Goal: Task Accomplishment & Management: Manage account settings

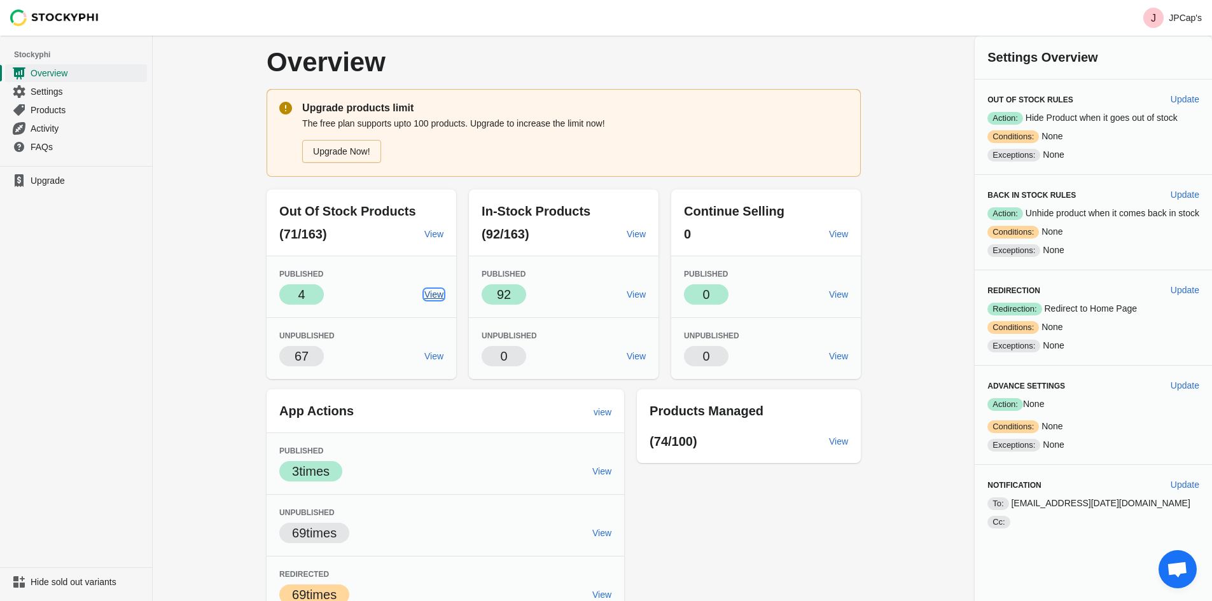
click at [426, 295] on span "View" at bounding box center [433, 295] width 19 height 10
click at [54, 87] on span "Settings" at bounding box center [88, 91] width 114 height 13
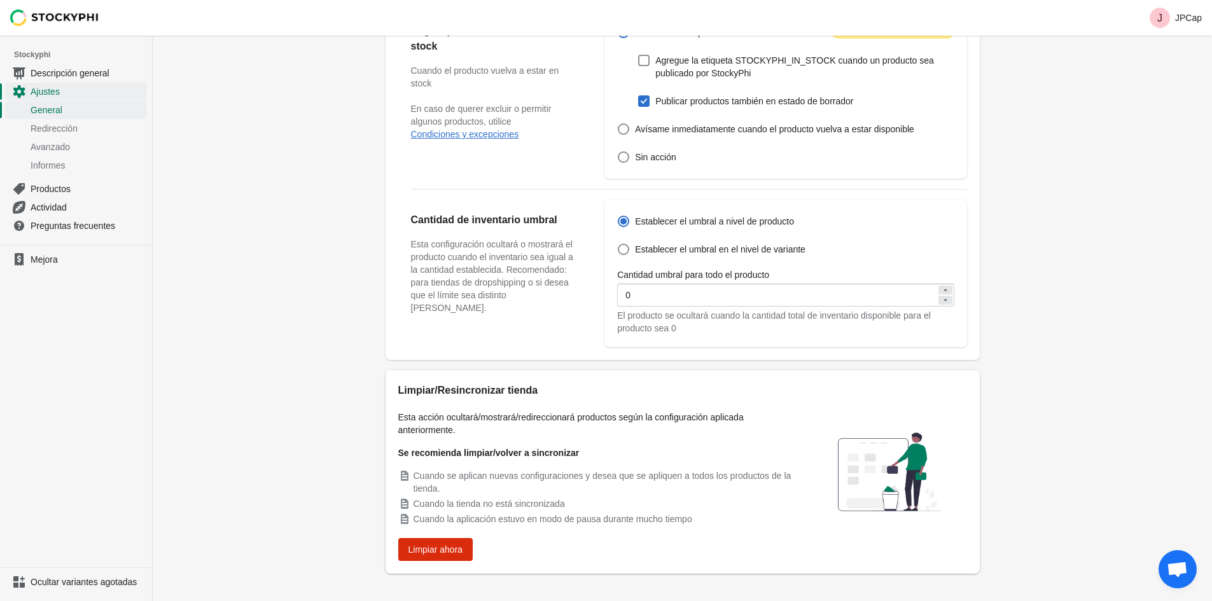
scroll to position [366, 0]
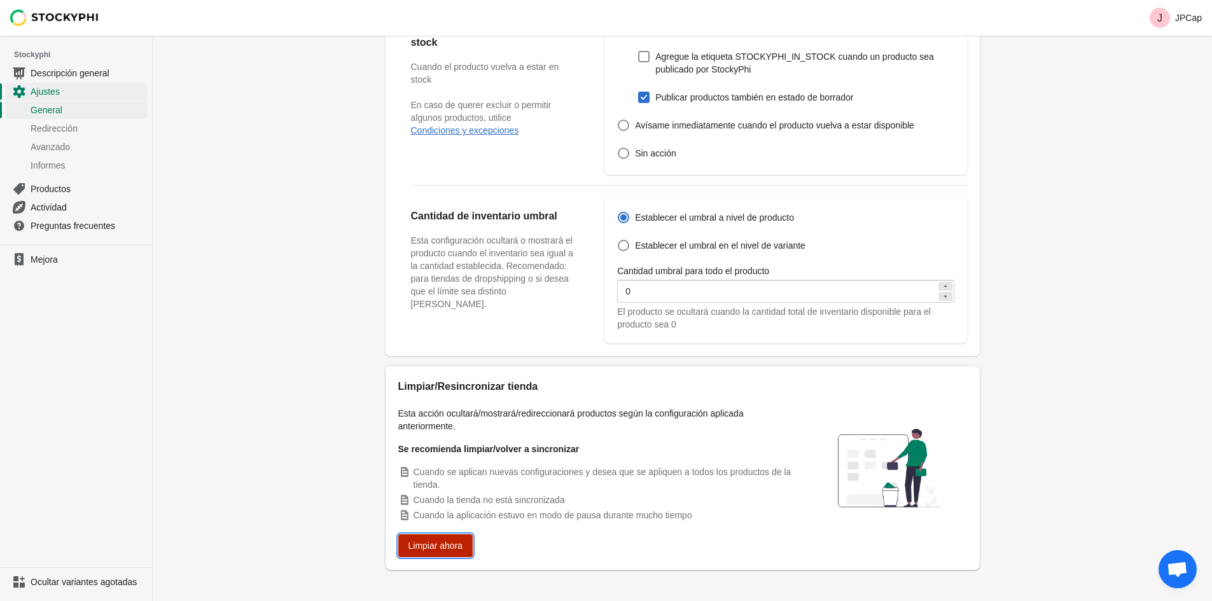
click at [443, 541] on font "Limpiar ahora" at bounding box center [435, 546] width 55 height 10
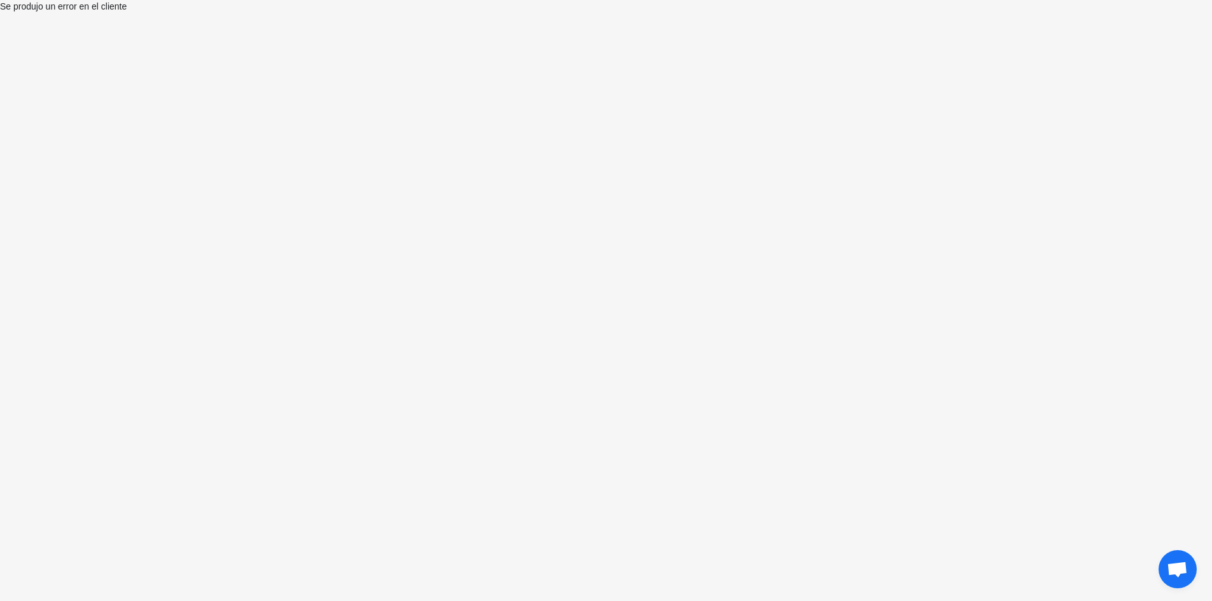
select select "hours"
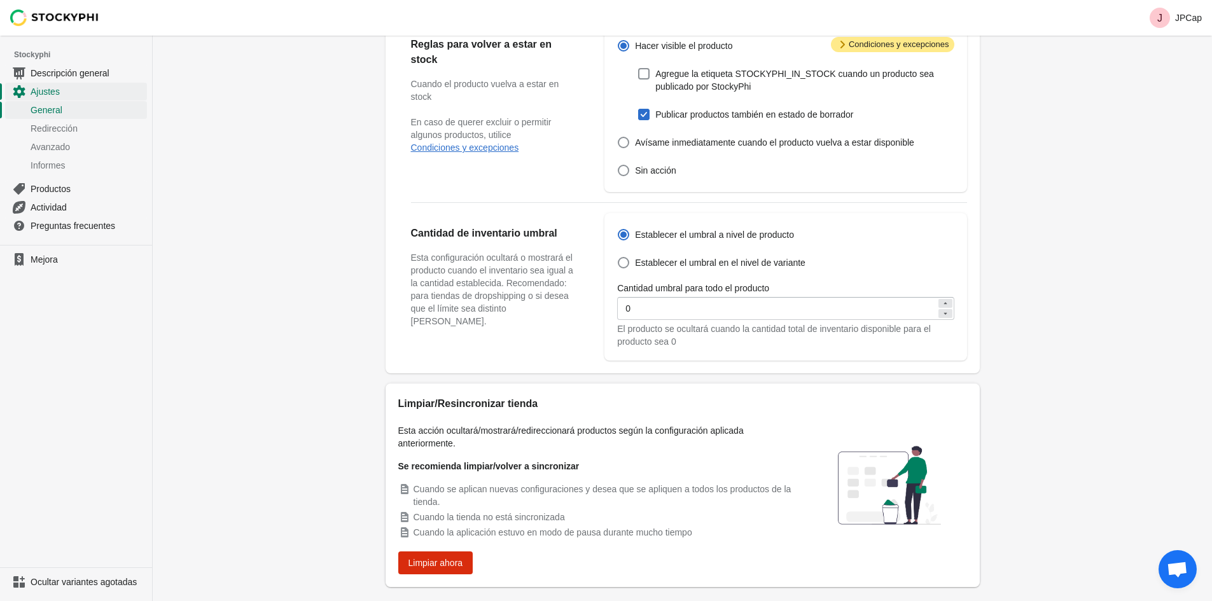
scroll to position [366, 0]
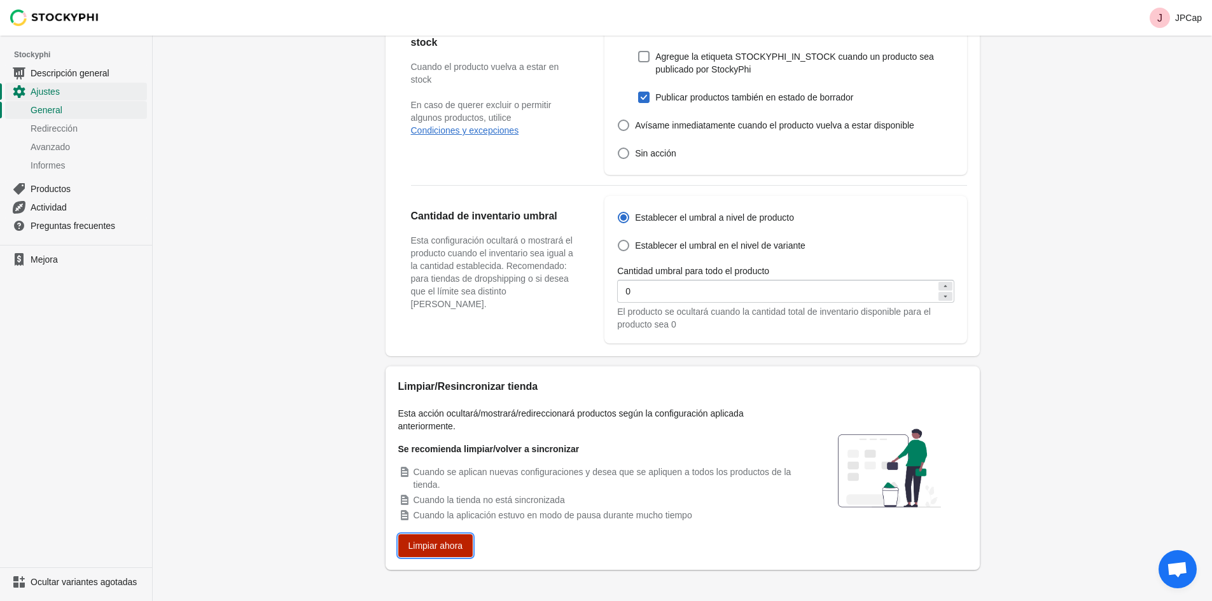
click at [450, 541] on font "Limpiar ahora" at bounding box center [435, 546] width 55 height 10
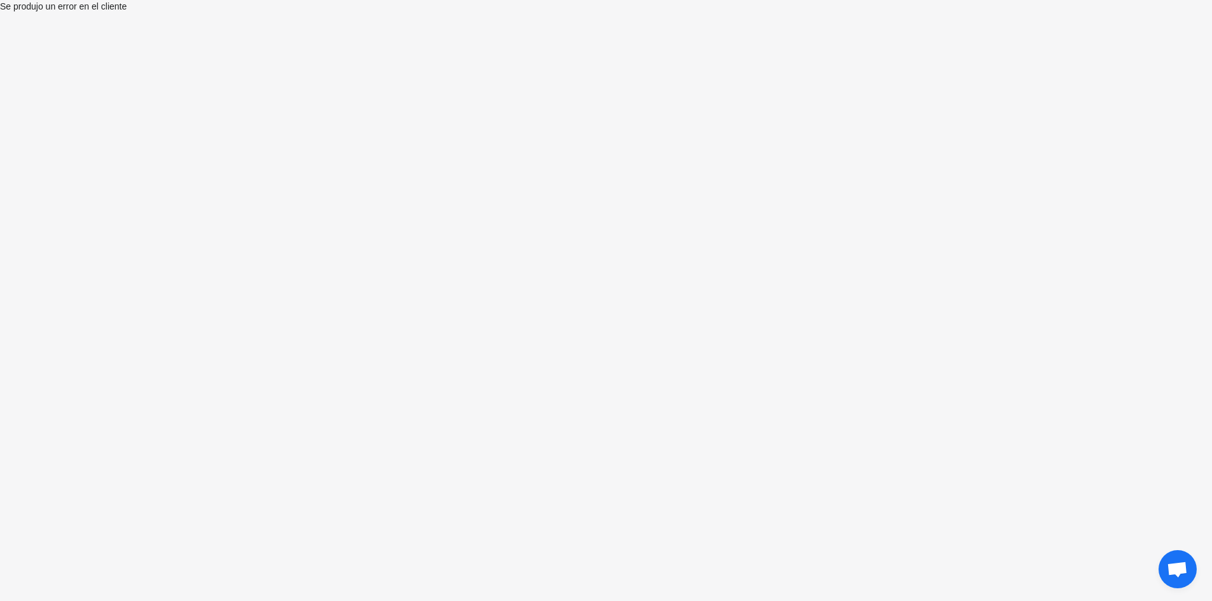
select select "hours"
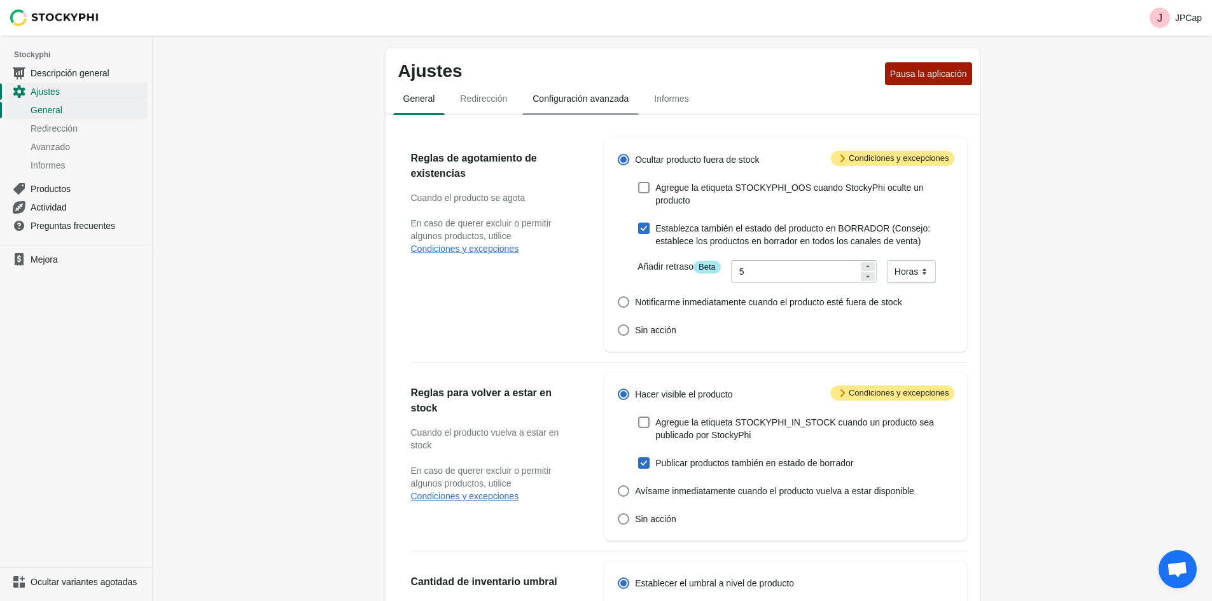
click at [560, 104] on font "Configuración avanzada" at bounding box center [581, 99] width 96 height 10
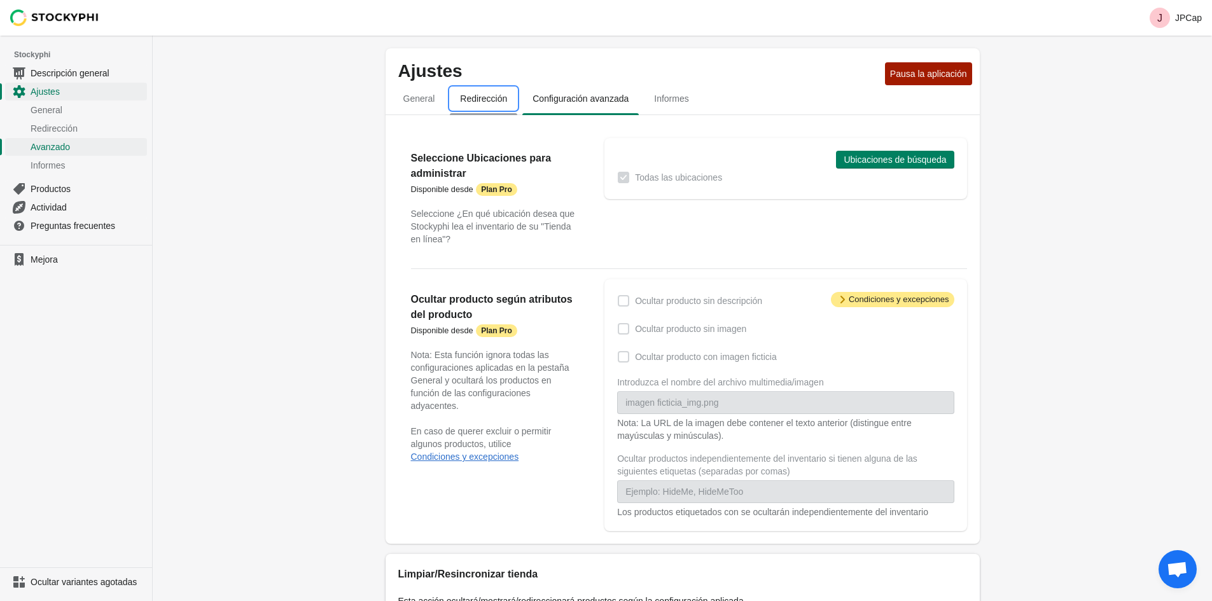
click at [499, 101] on font "Redirección" at bounding box center [483, 99] width 47 height 10
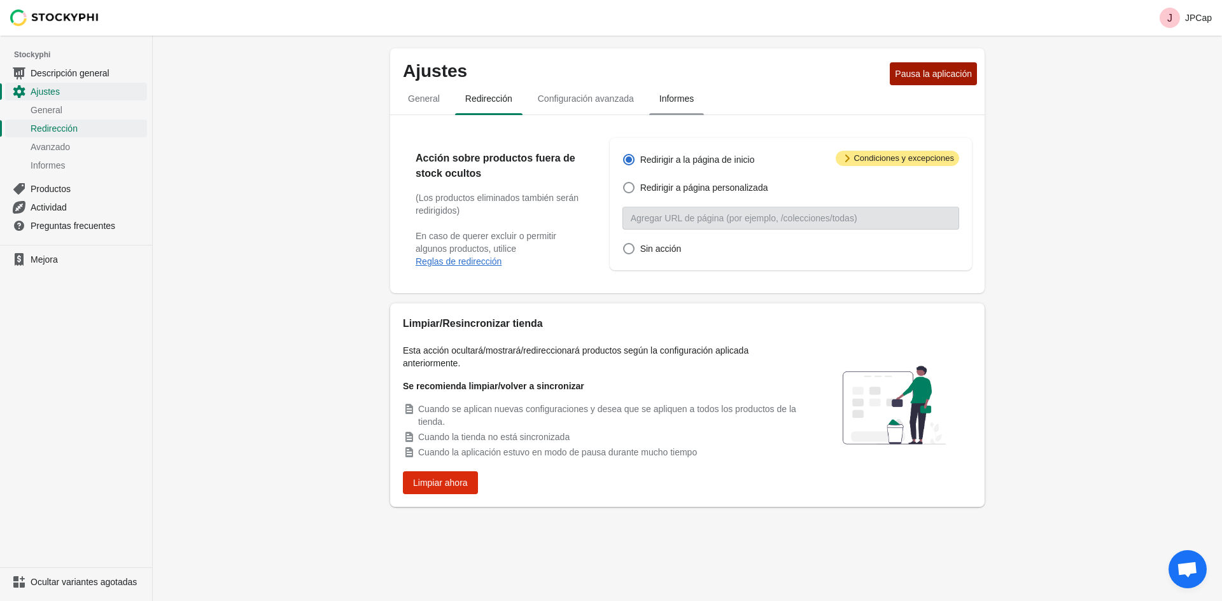
click at [655, 113] on button "Informes" at bounding box center [676, 98] width 60 height 33
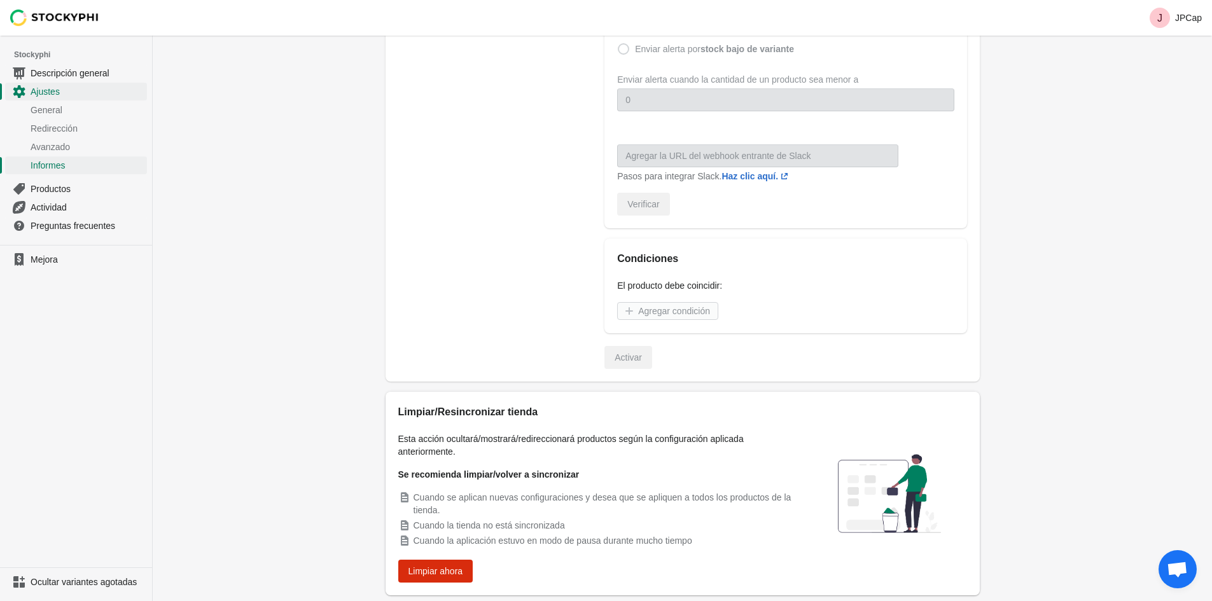
scroll to position [489, 0]
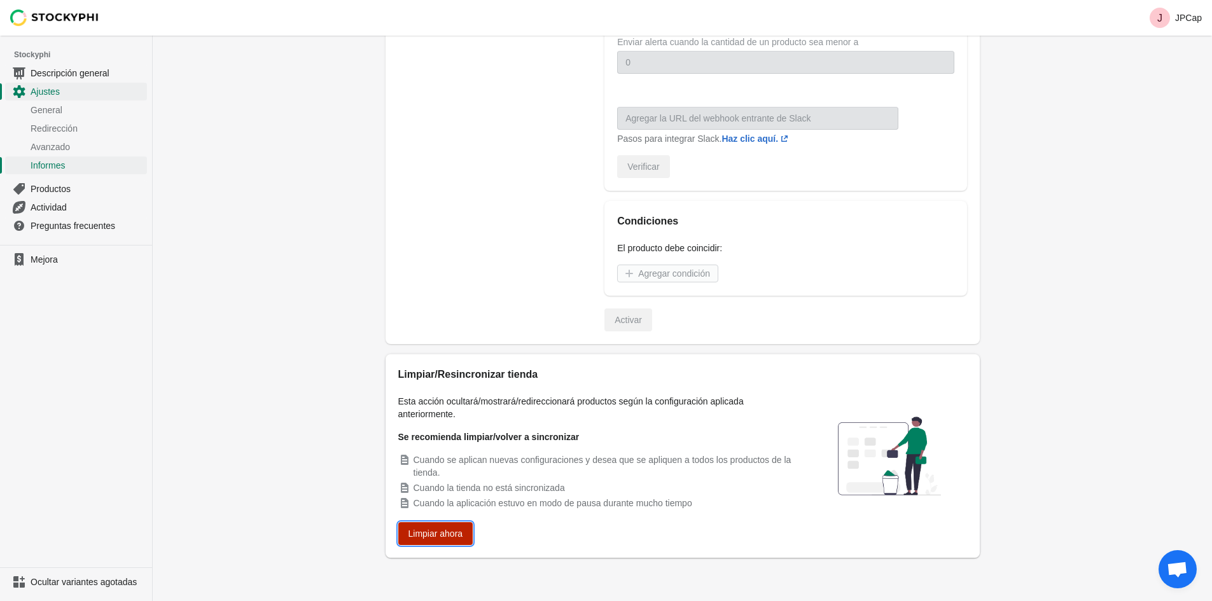
click at [452, 534] on font "Limpiar ahora" at bounding box center [435, 534] width 55 height 10
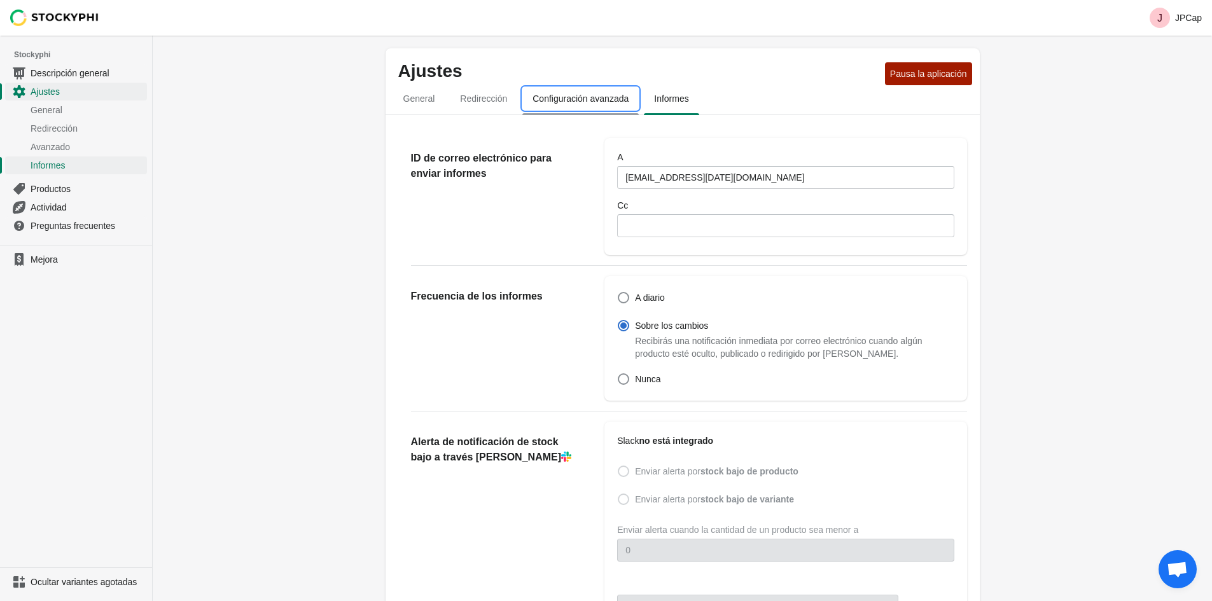
click at [563, 111] on button "Configuración avanzada" at bounding box center [581, 98] width 122 height 33
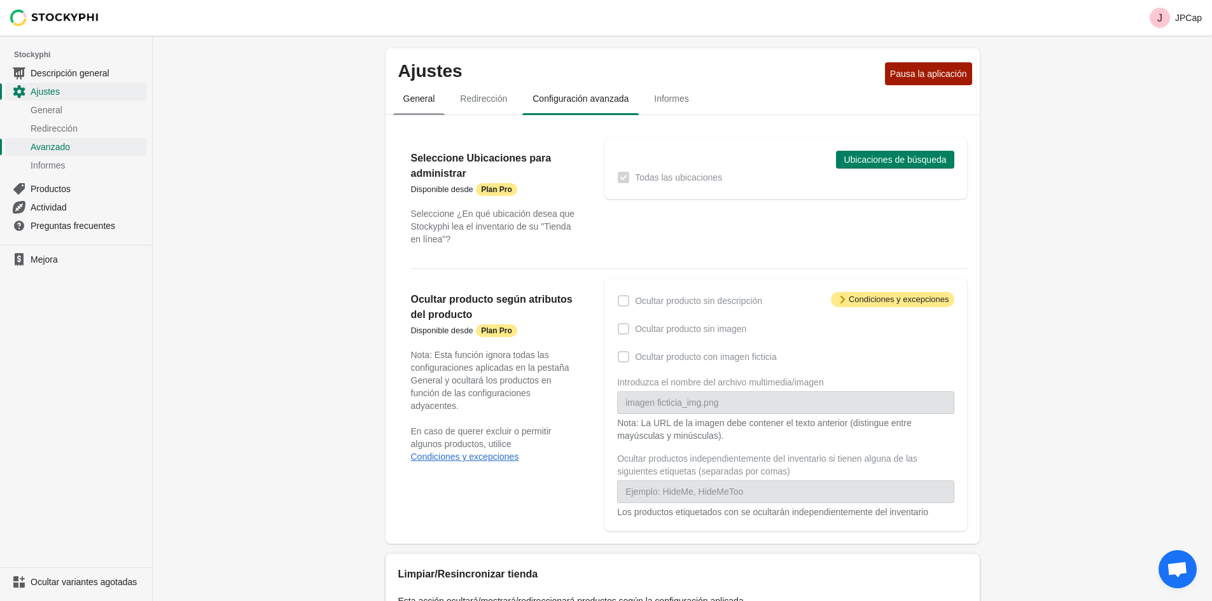
click at [422, 94] on font "General" at bounding box center [419, 99] width 32 height 10
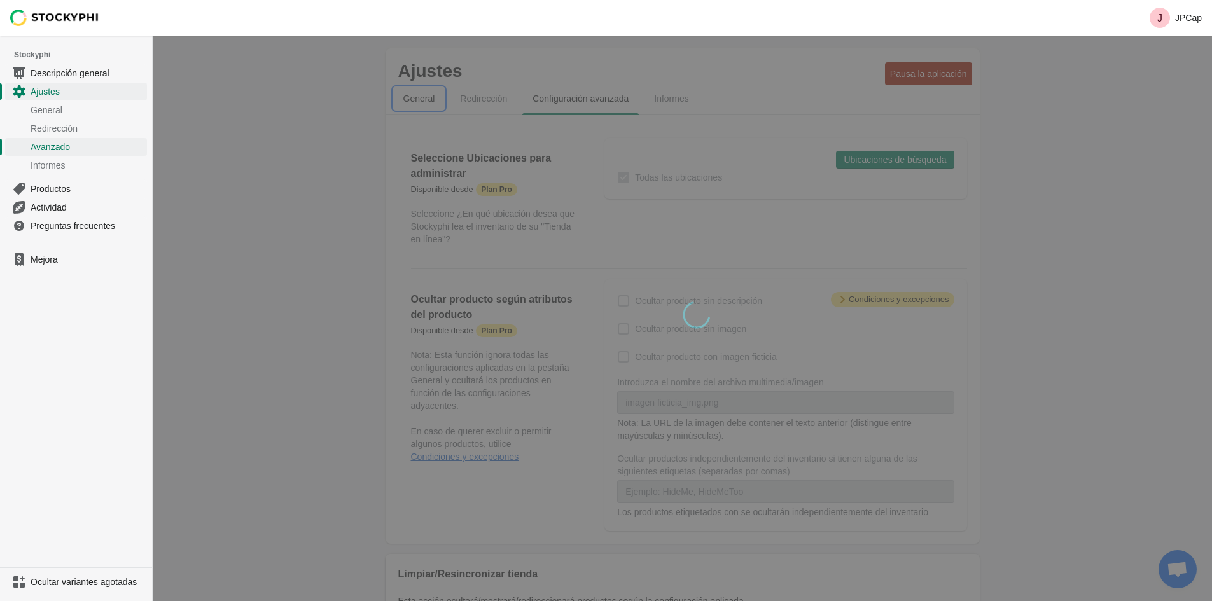
select select "hours"
